Goal: Information Seeking & Learning: Learn about a topic

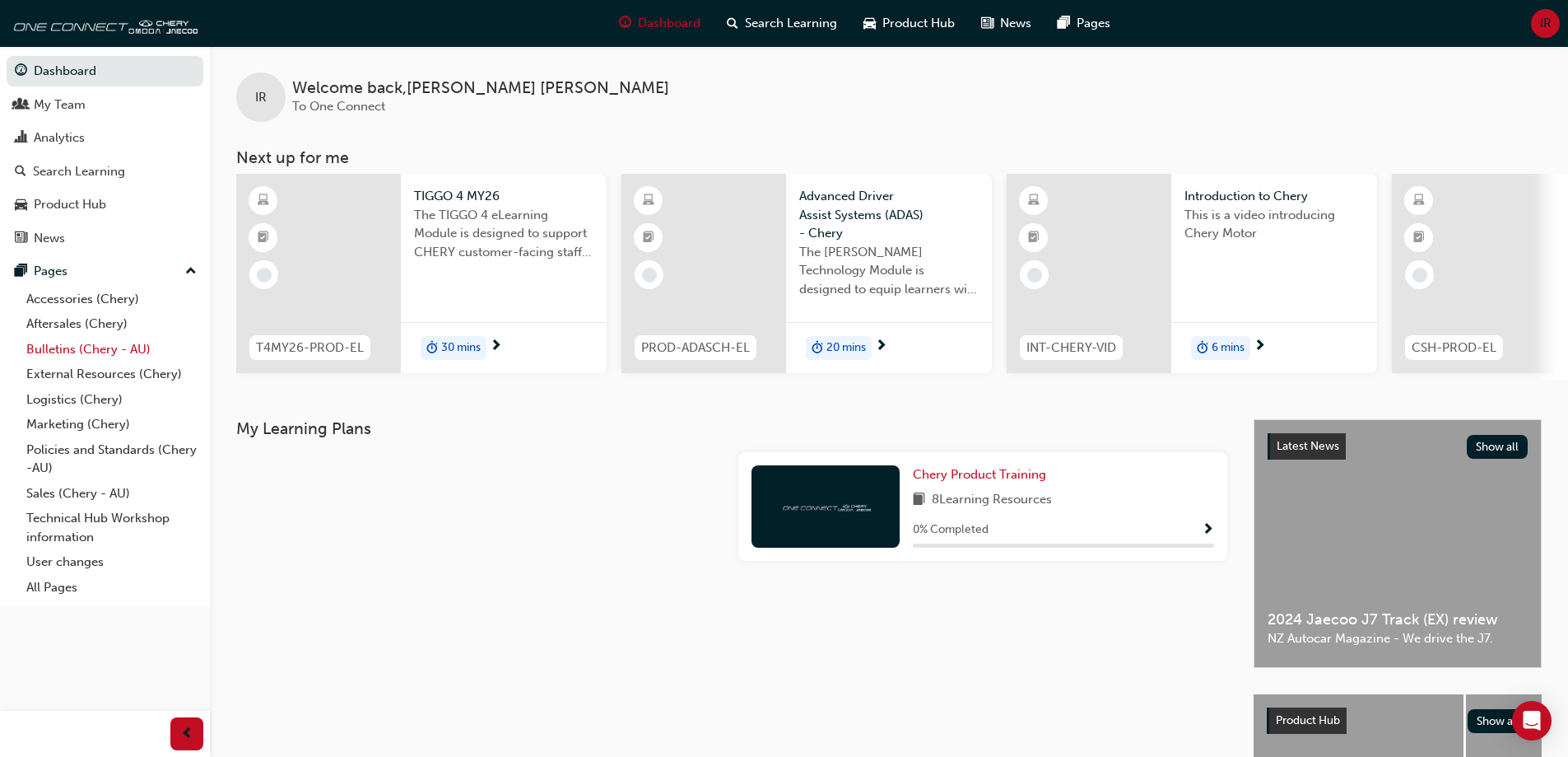
click at [70, 350] on link "Bulletins (Chery - AU)" at bounding box center [111, 349] width 184 height 26
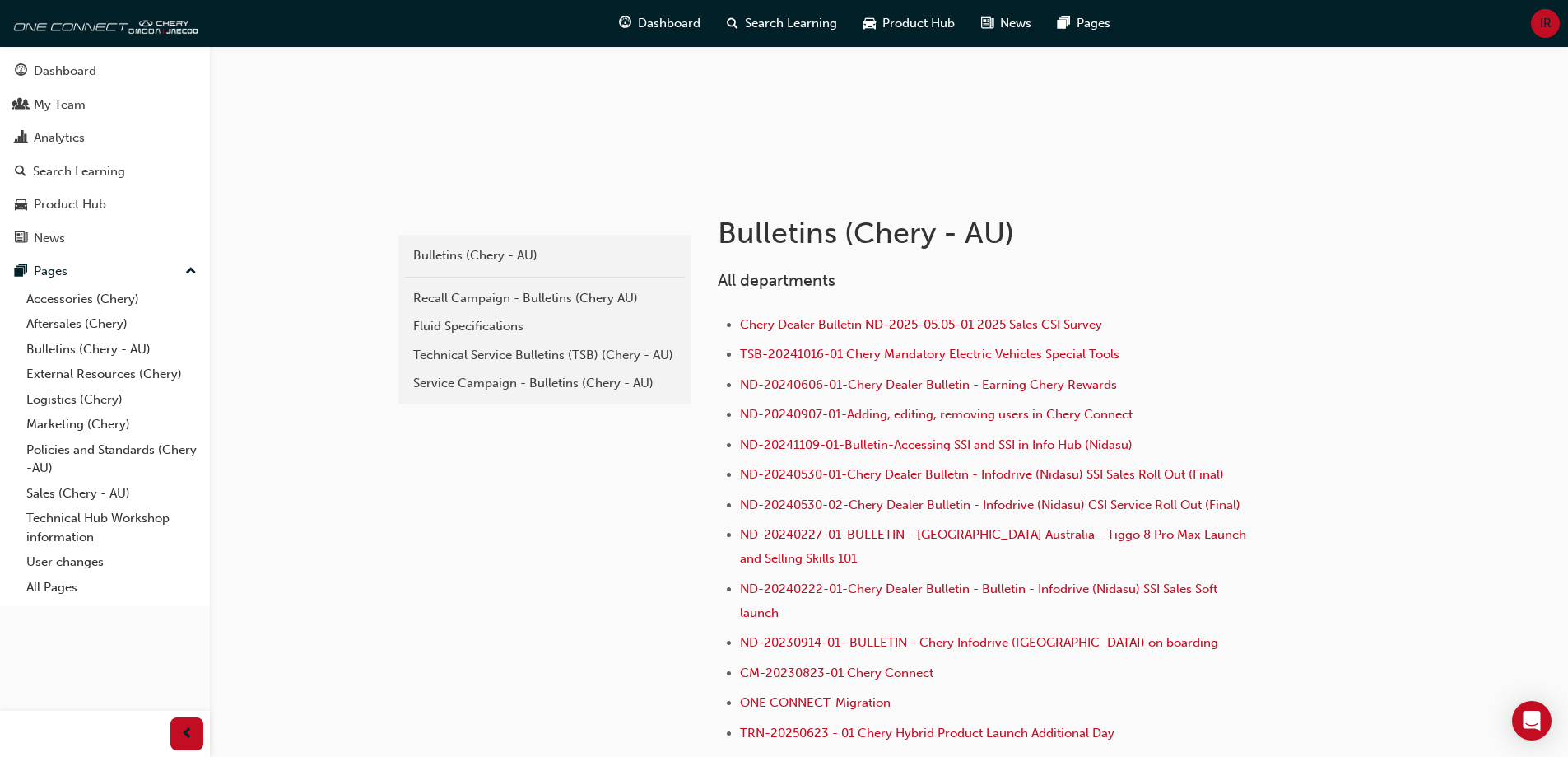
scroll to position [165, 0]
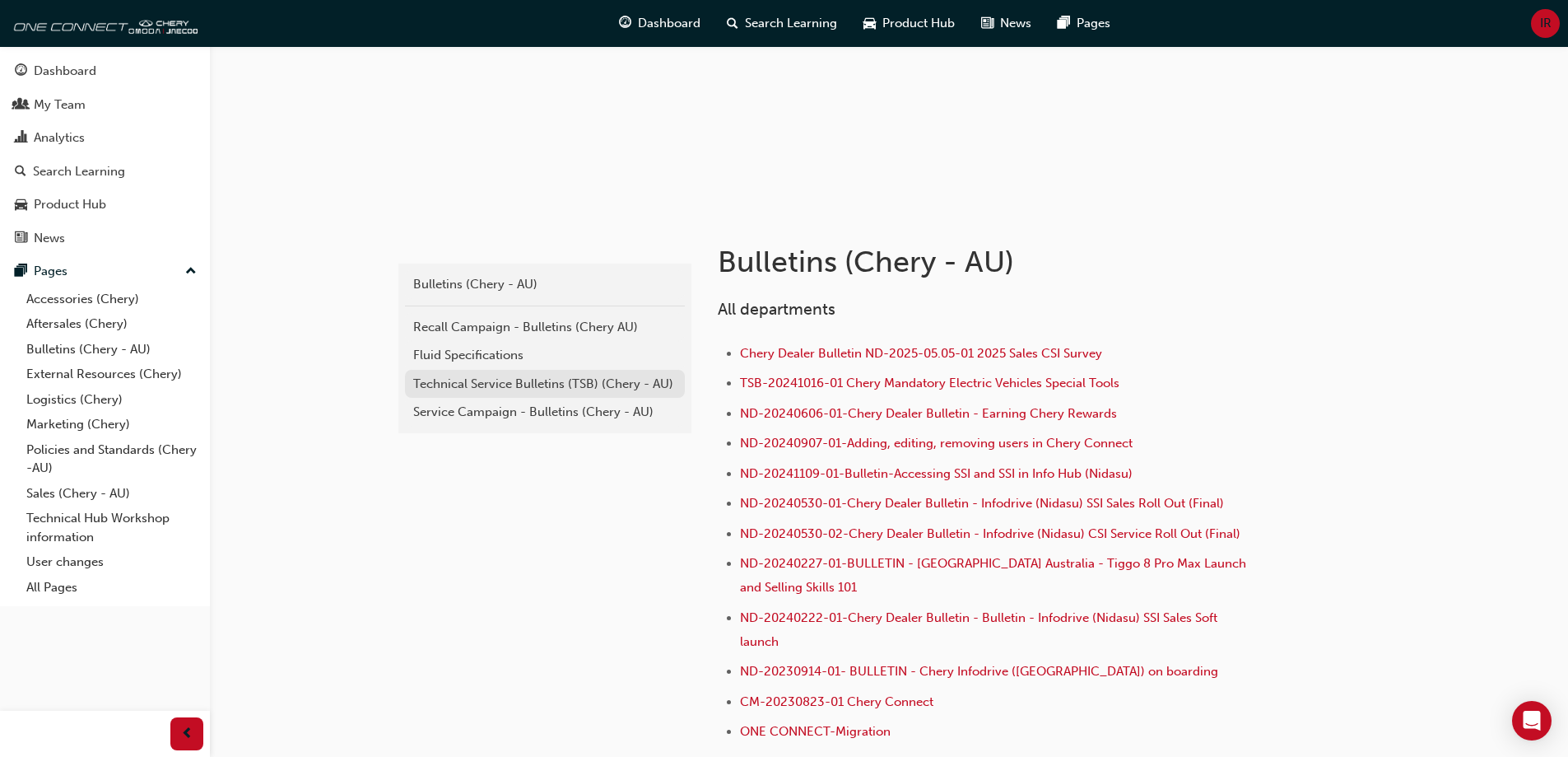
click at [546, 391] on div "Technical Service Bulletins (TSB) (Chery - AU)" at bounding box center [545, 384] width 263 height 19
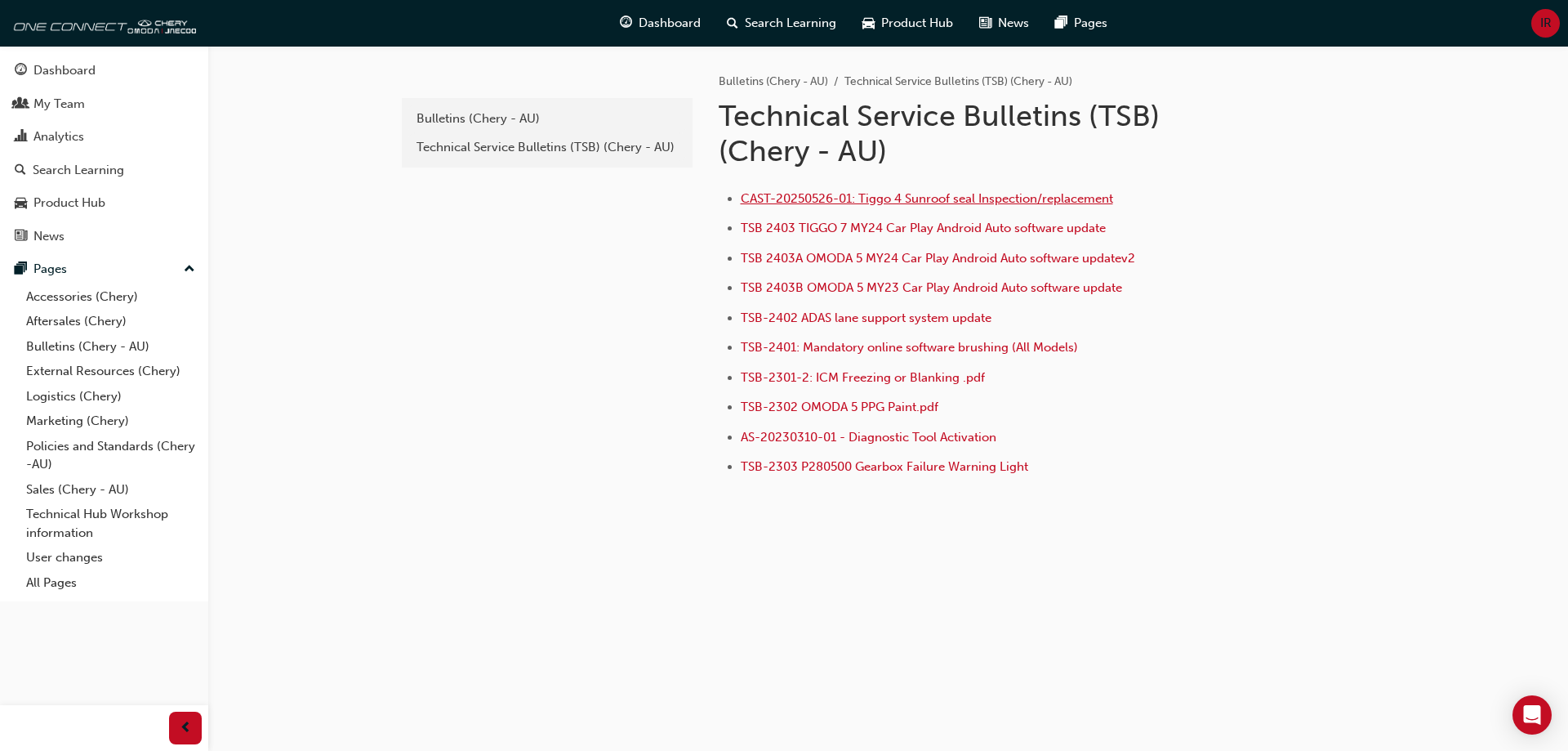
click at [932, 194] on span "CAST-20250526-01: Tiggo 4 Sunroof seal Inspection/replacement" at bounding box center [927, 199] width 372 height 15
